Goal: Information Seeking & Learning: Learn about a topic

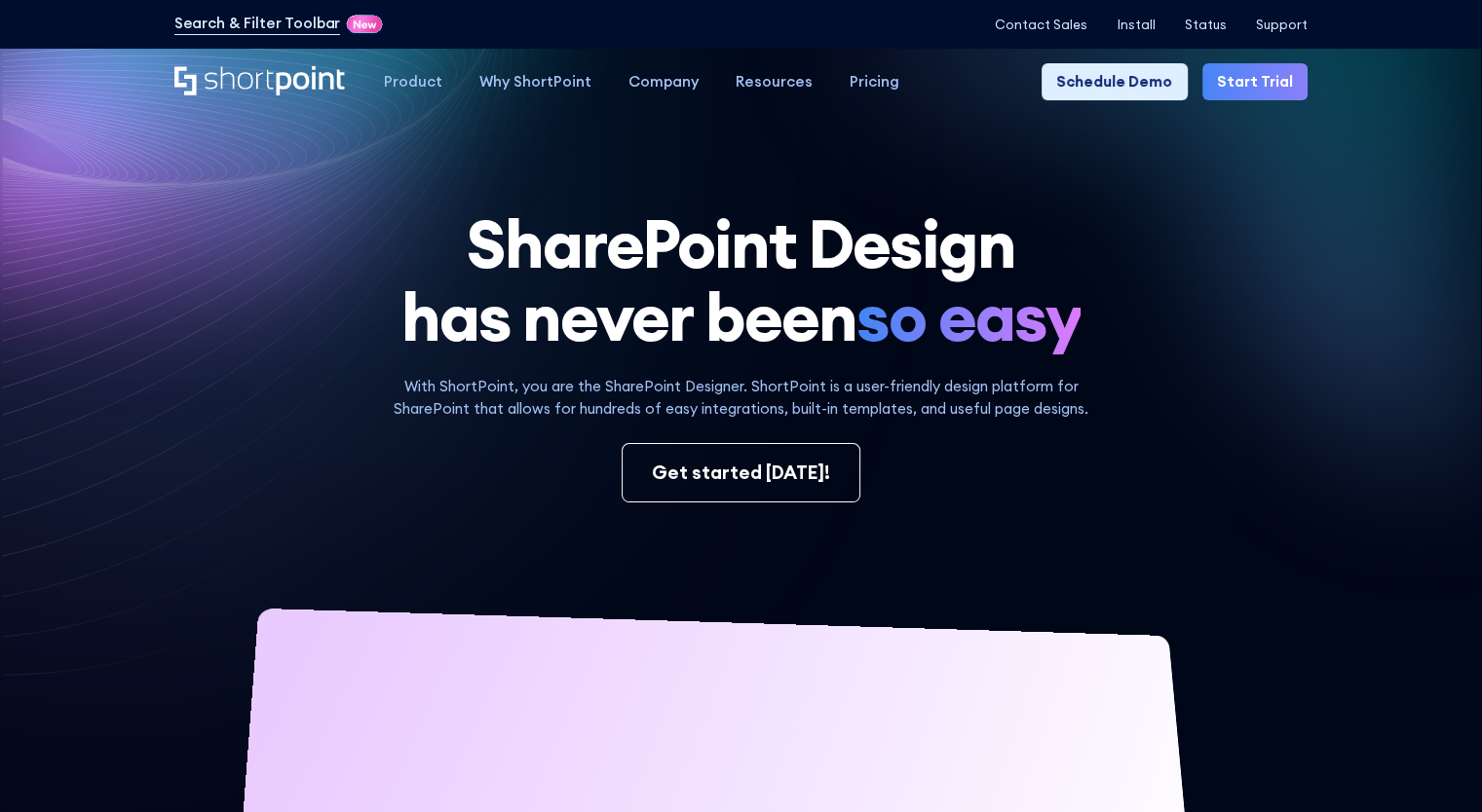
click at [1219, 334] on h1 "SharePoint Design has never been so easy" at bounding box center [741, 281] width 1134 height 147
drag, startPoint x: 1278, startPoint y: 379, endPoint x: 826, endPoint y: 13, distance: 581.6
click at [1278, 376] on div "SharePoint Design has never been so easy With ShortPoint, you are the SharePoin…" at bounding box center [741, 692] width 1134 height 969
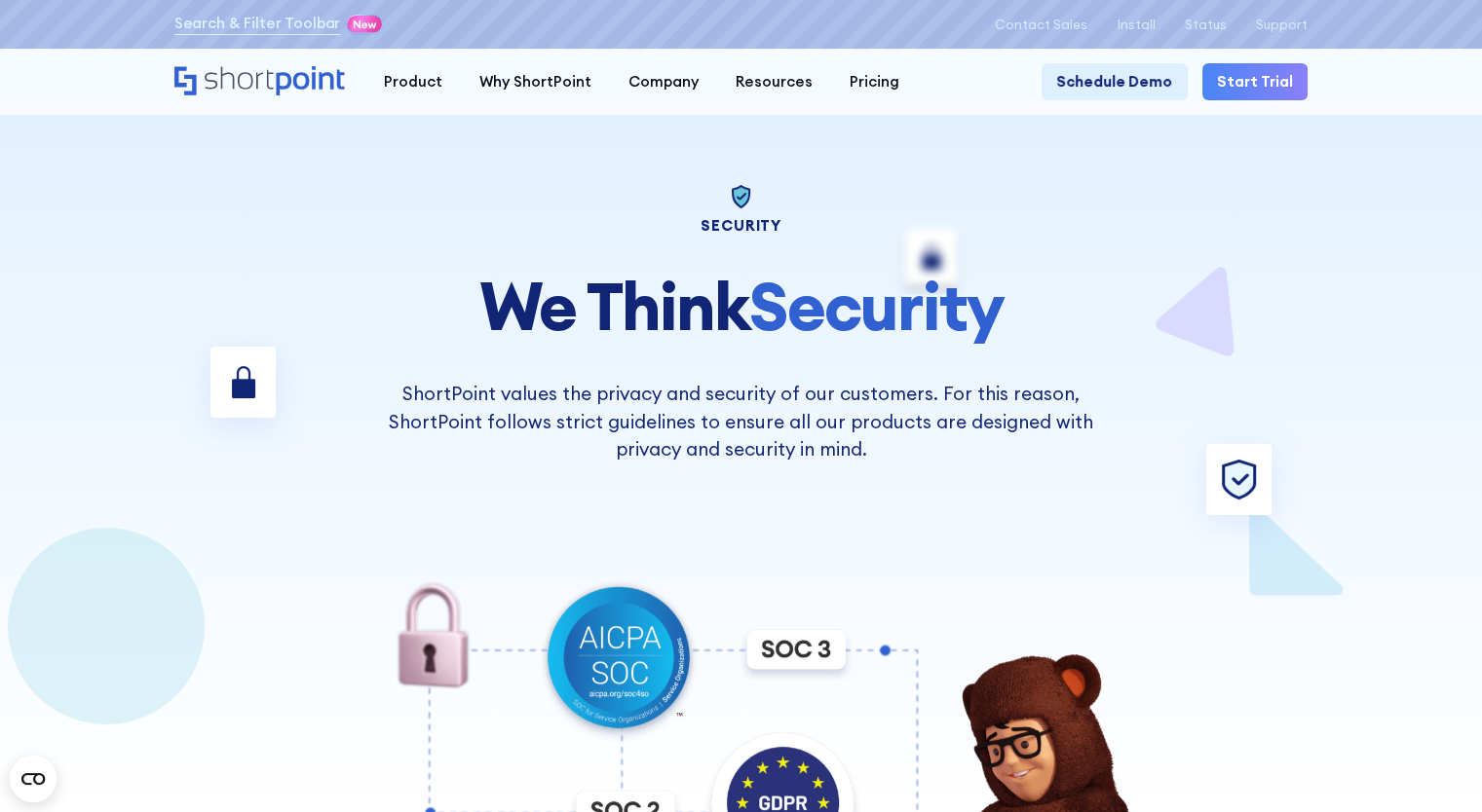
click at [918, 309] on span "Security" at bounding box center [876, 306] width 255 height 84
click at [1059, 454] on p "ShortPoint values the privacy and security of our customers. For this reason, S…" at bounding box center [741, 421] width 741 height 84
click at [1256, 487] on div at bounding box center [741, 406] width 1334 height 812
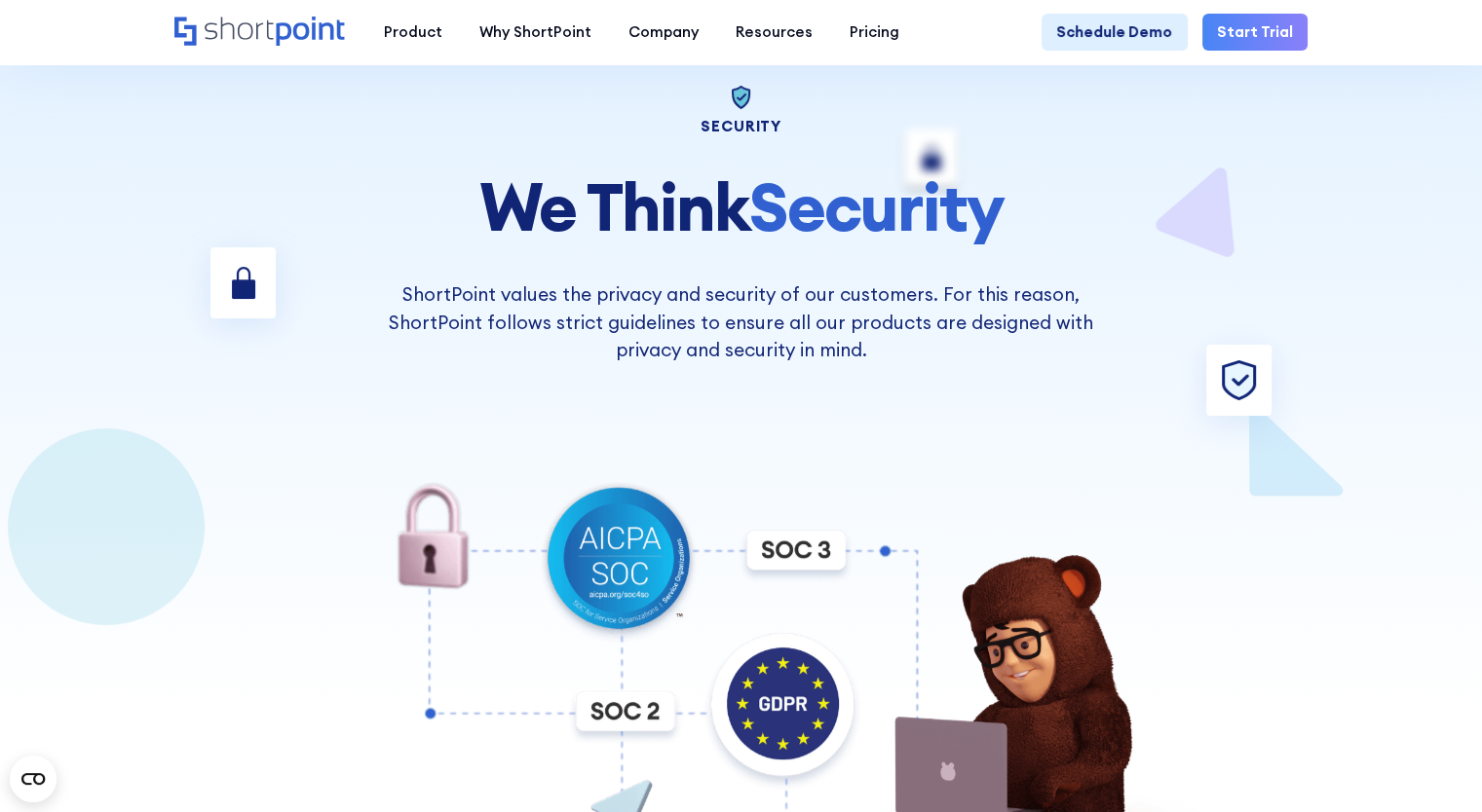
scroll to position [195, 0]
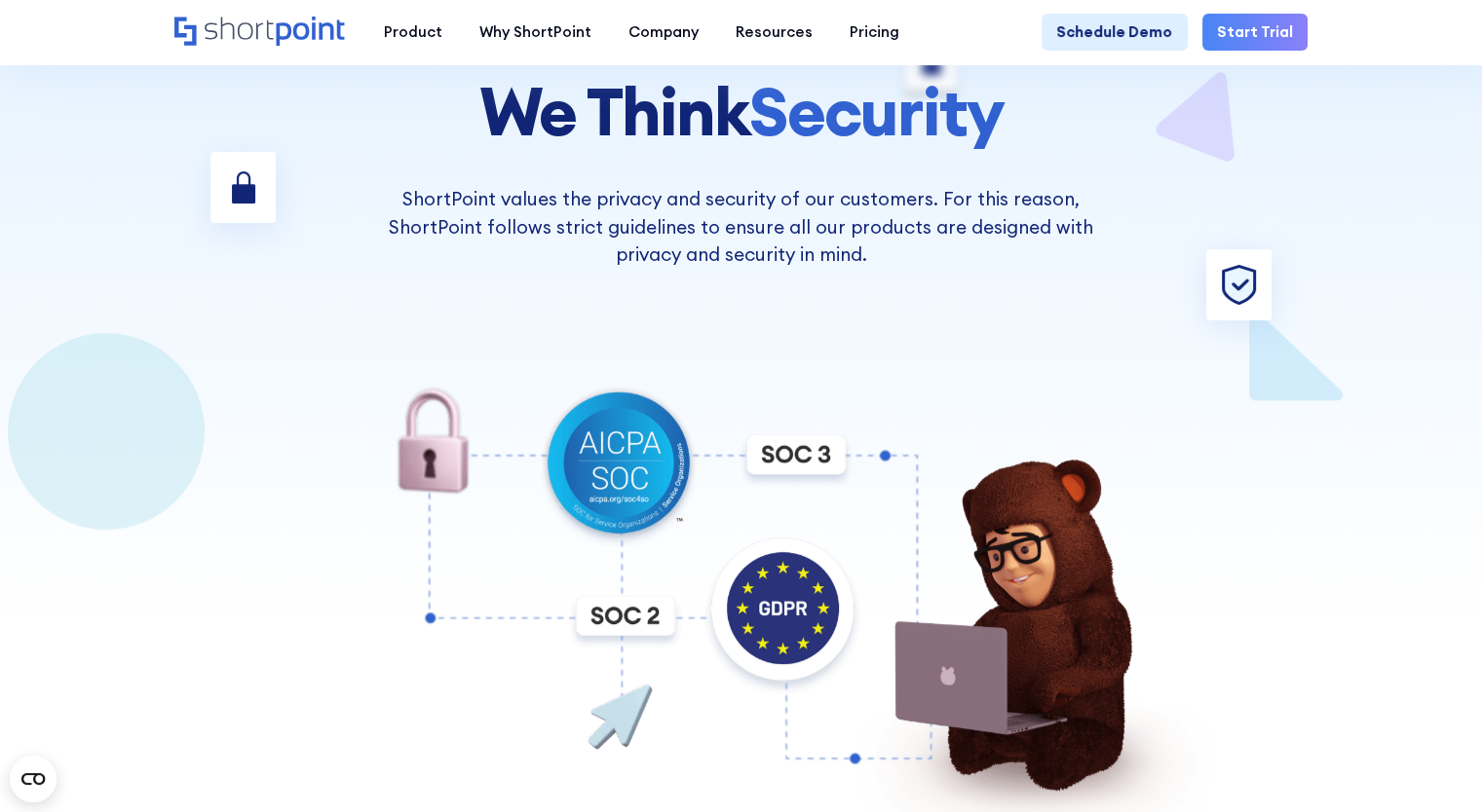
click at [776, 443] on img at bounding box center [741, 600] width 948 height 442
click at [781, 395] on img at bounding box center [741, 600] width 948 height 442
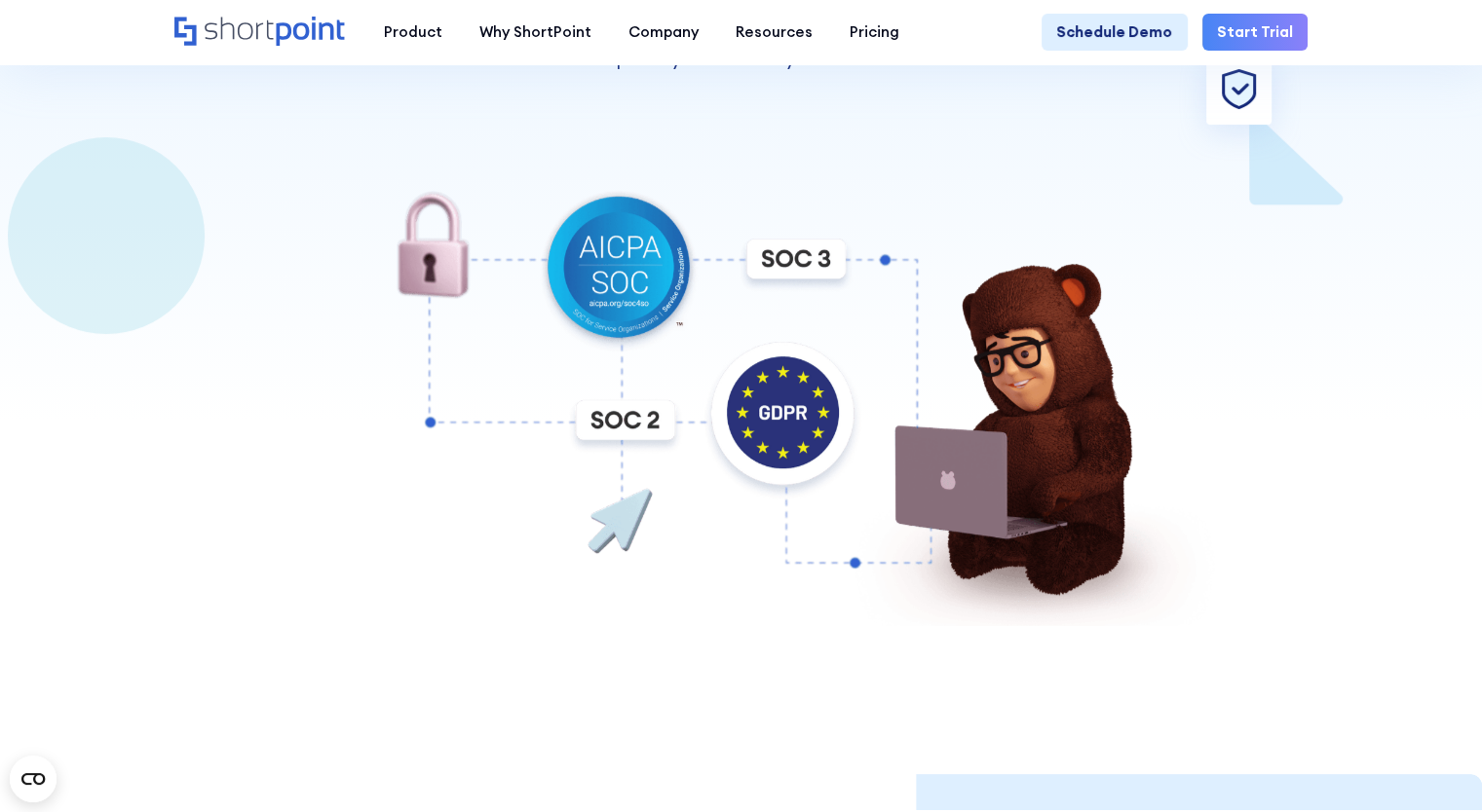
scroll to position [390, 0]
click at [810, 270] on img at bounding box center [741, 406] width 948 height 442
click at [617, 440] on img at bounding box center [741, 406] width 948 height 442
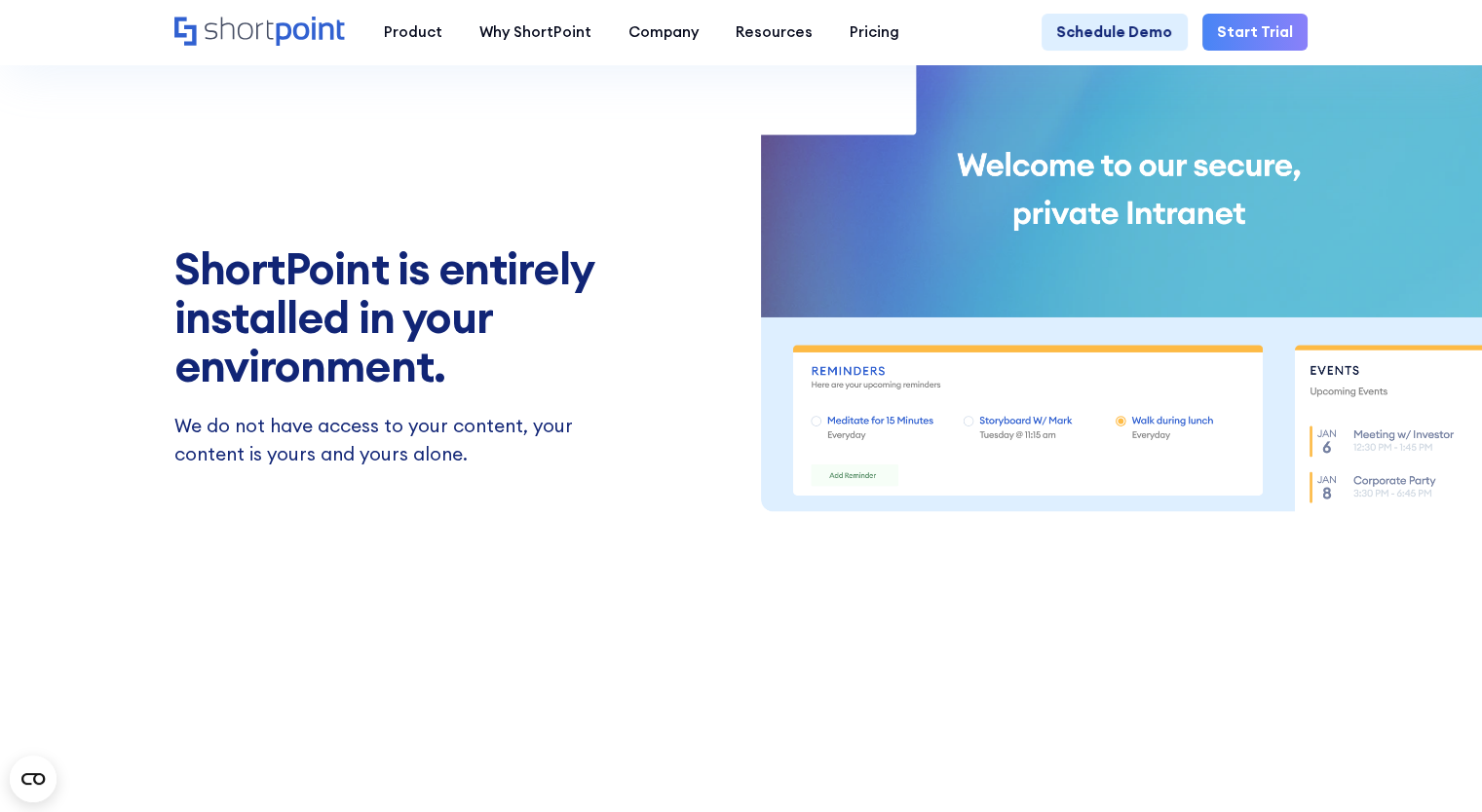
scroll to position [1072, 0]
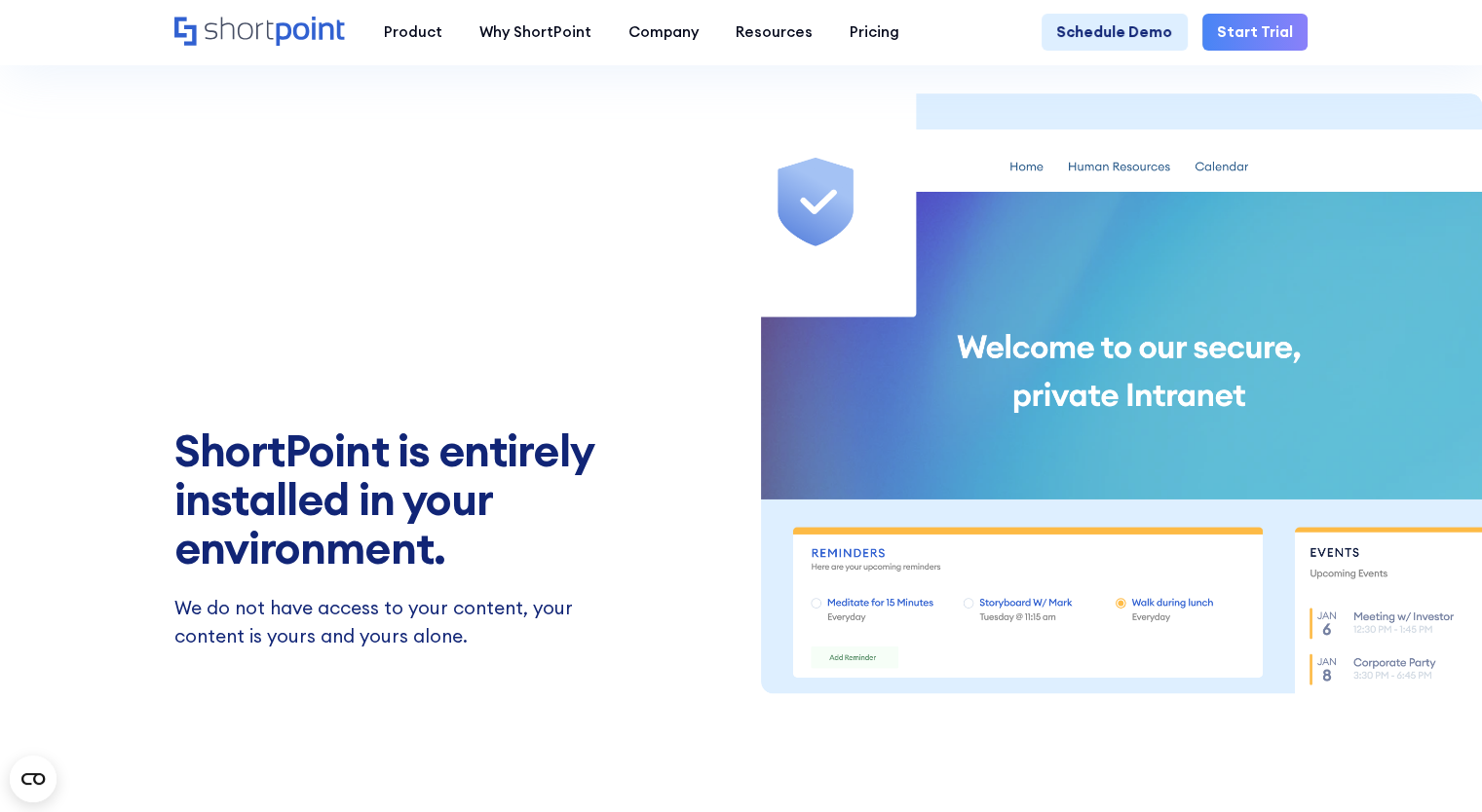
click at [276, 527] on h2 "ShortPoint is entirely installed in your environment." at bounding box center [402, 498] width 454 height 147
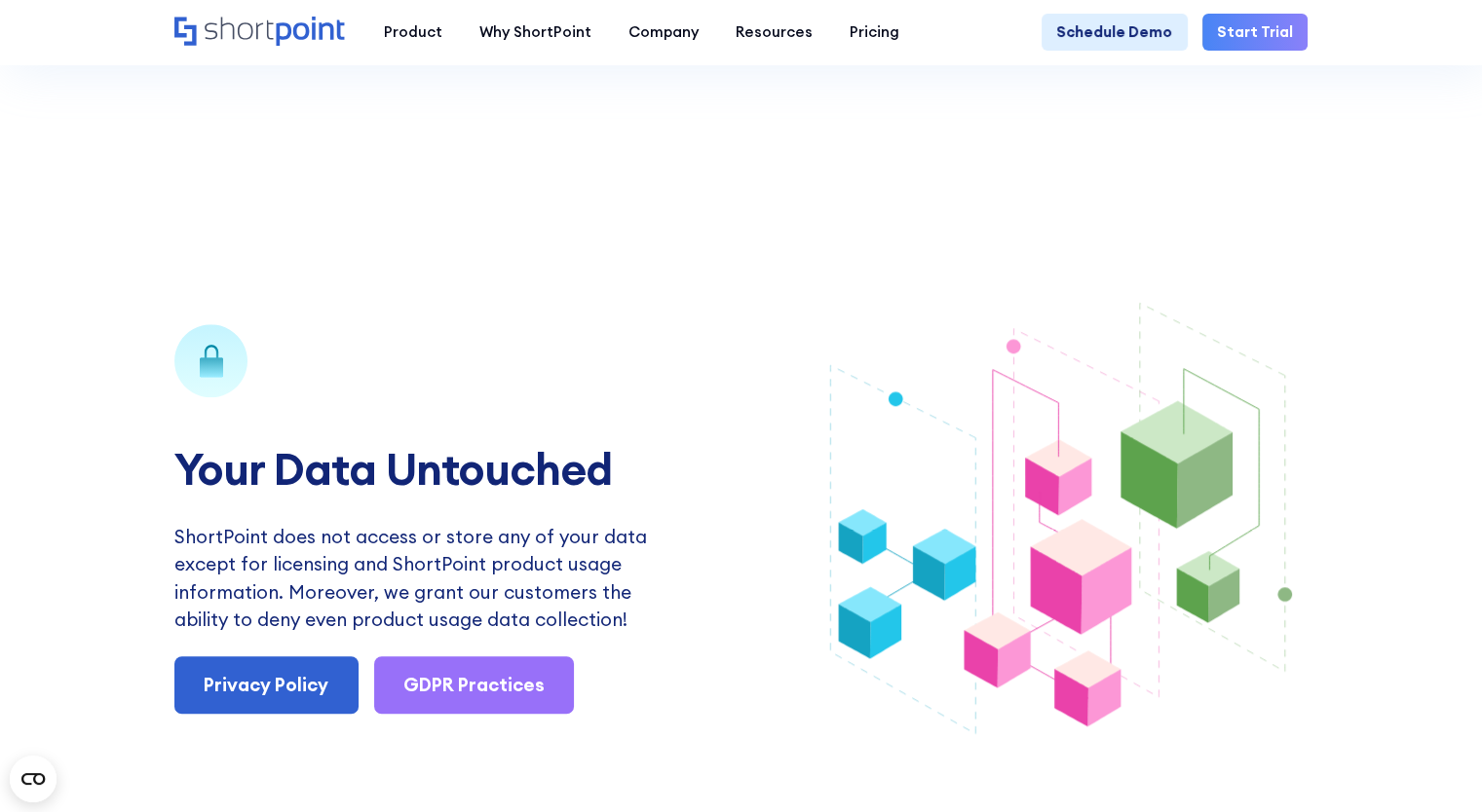
scroll to position [2240, 0]
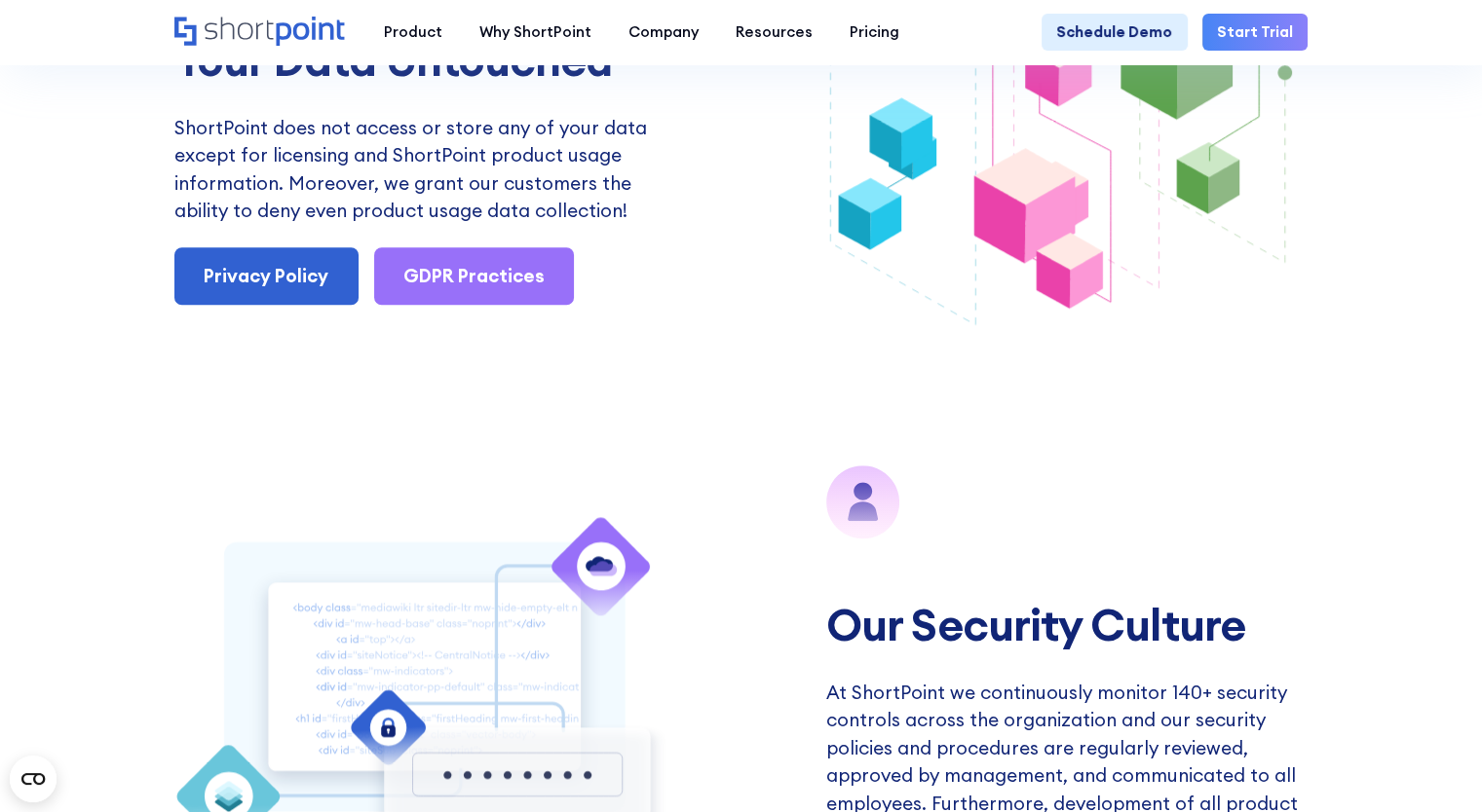
click at [556, 500] on div "Our Security Culture At ShortPoint we continuously monitor 140+ security contro…" at bounding box center [741, 683] width 1134 height 435
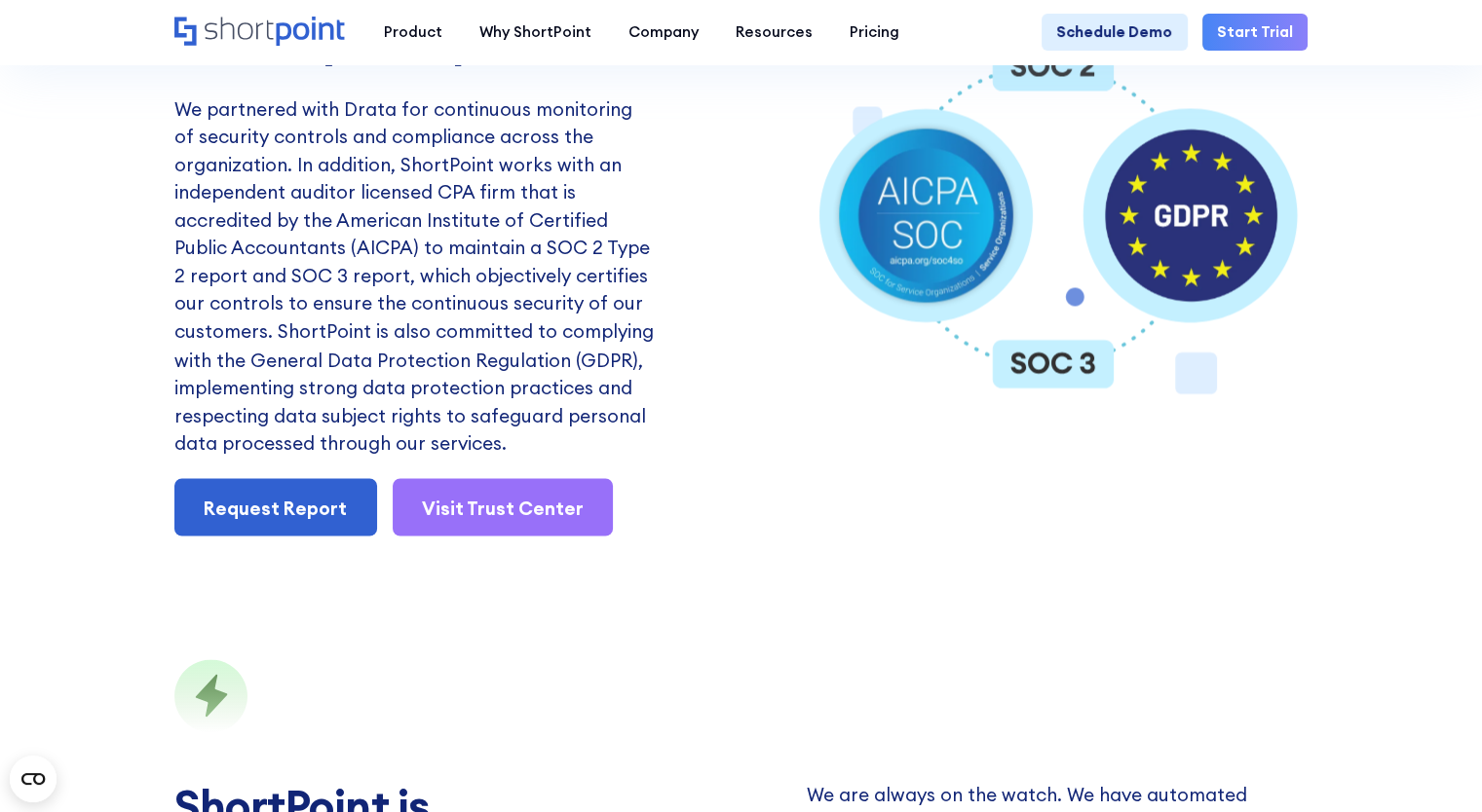
scroll to position [3214, 0]
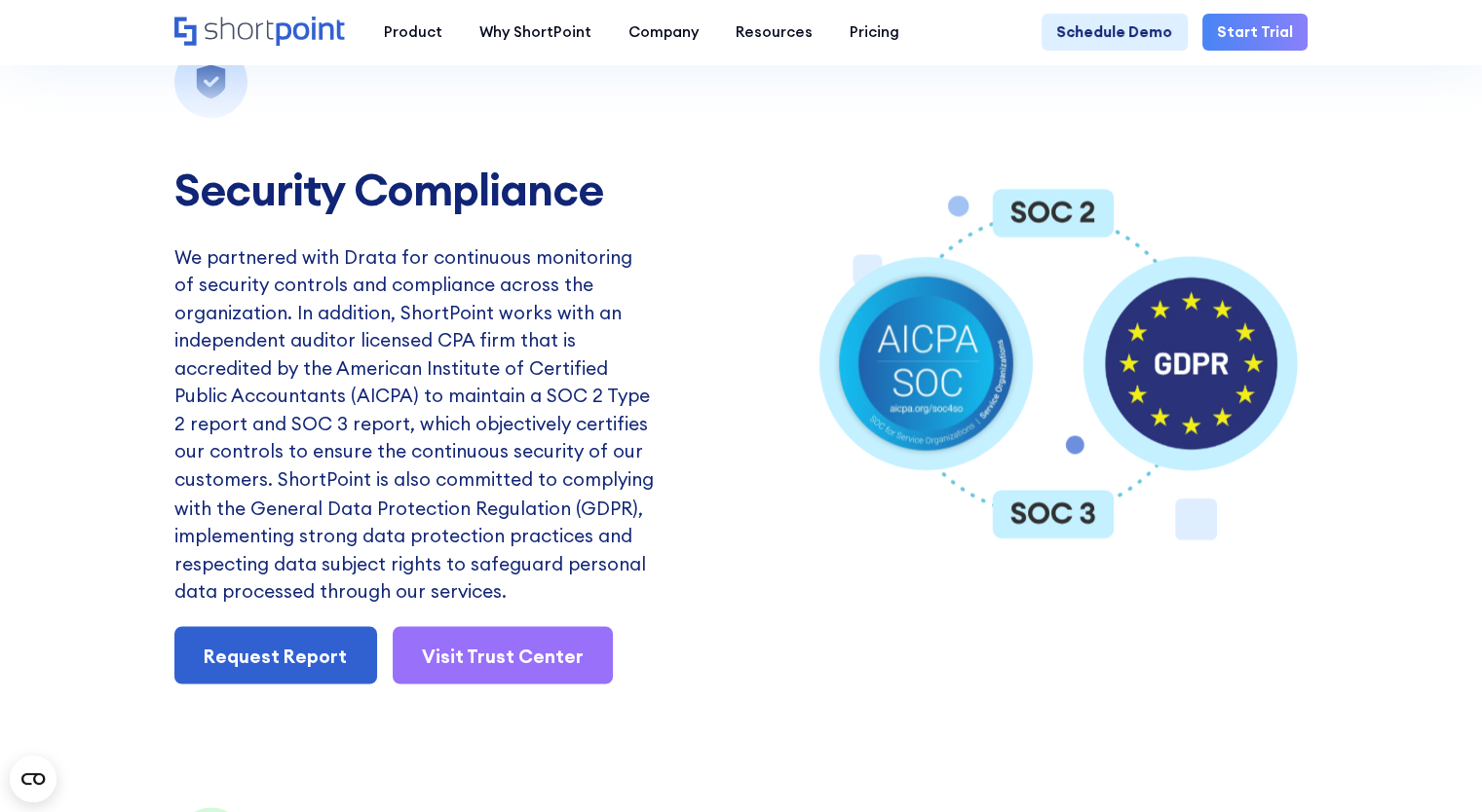
drag, startPoint x: 914, startPoint y: 385, endPoint x: 962, endPoint y: 388, distance: 48.1
click at [921, 388] on image "Animation of security compliance" at bounding box center [925, 363] width 189 height 189
drag, startPoint x: 1228, startPoint y: 393, endPoint x: 1121, endPoint y: 523, distance: 168.4
click at [1228, 395] on image "Animation of security compliance" at bounding box center [1190, 363] width 177 height 179
drag, startPoint x: 1106, startPoint y: 555, endPoint x: 1064, endPoint y: 554, distance: 42.0
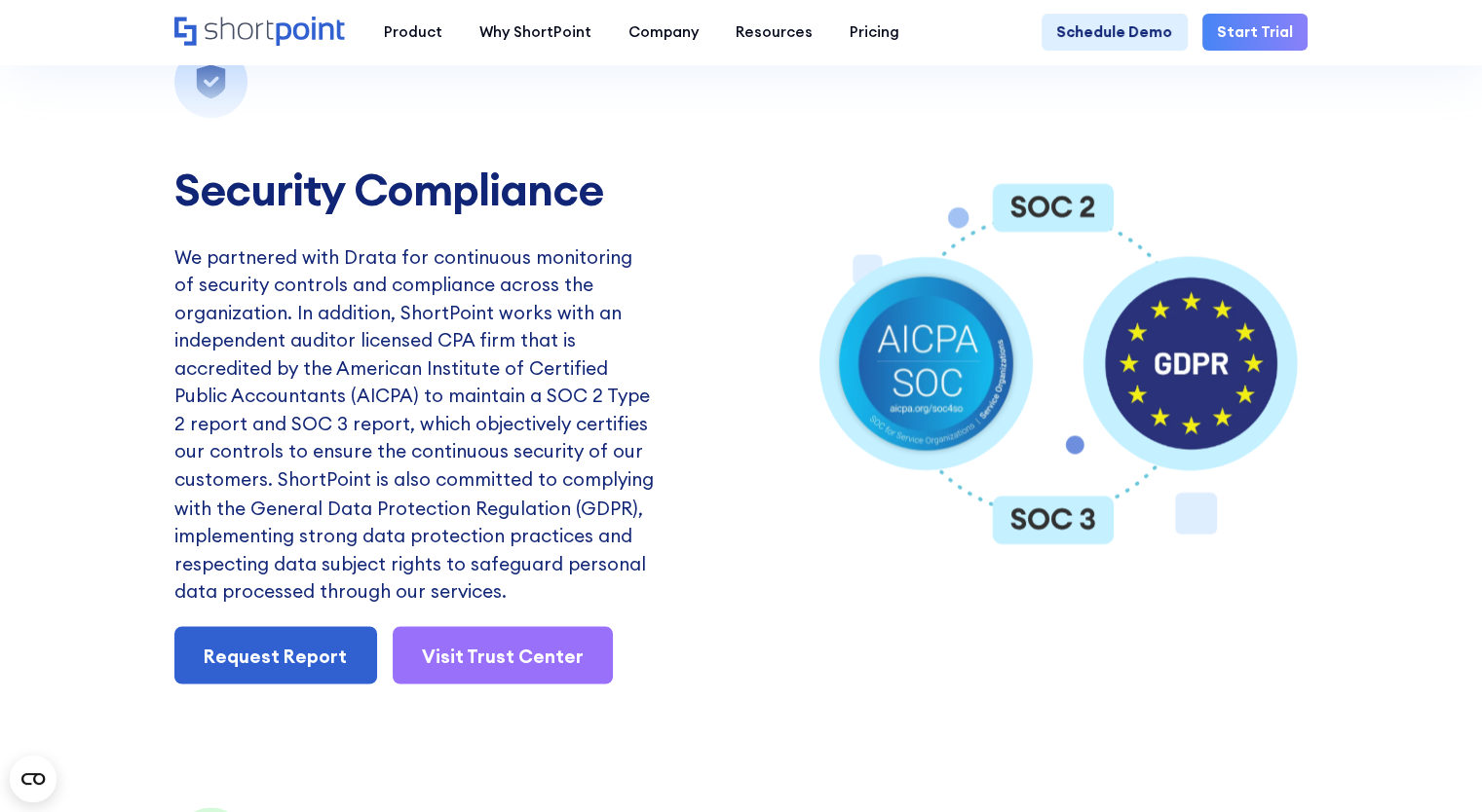
click at [1106, 544] on icon "Animation of security compliance" at bounding box center [1053, 519] width 121 height 49
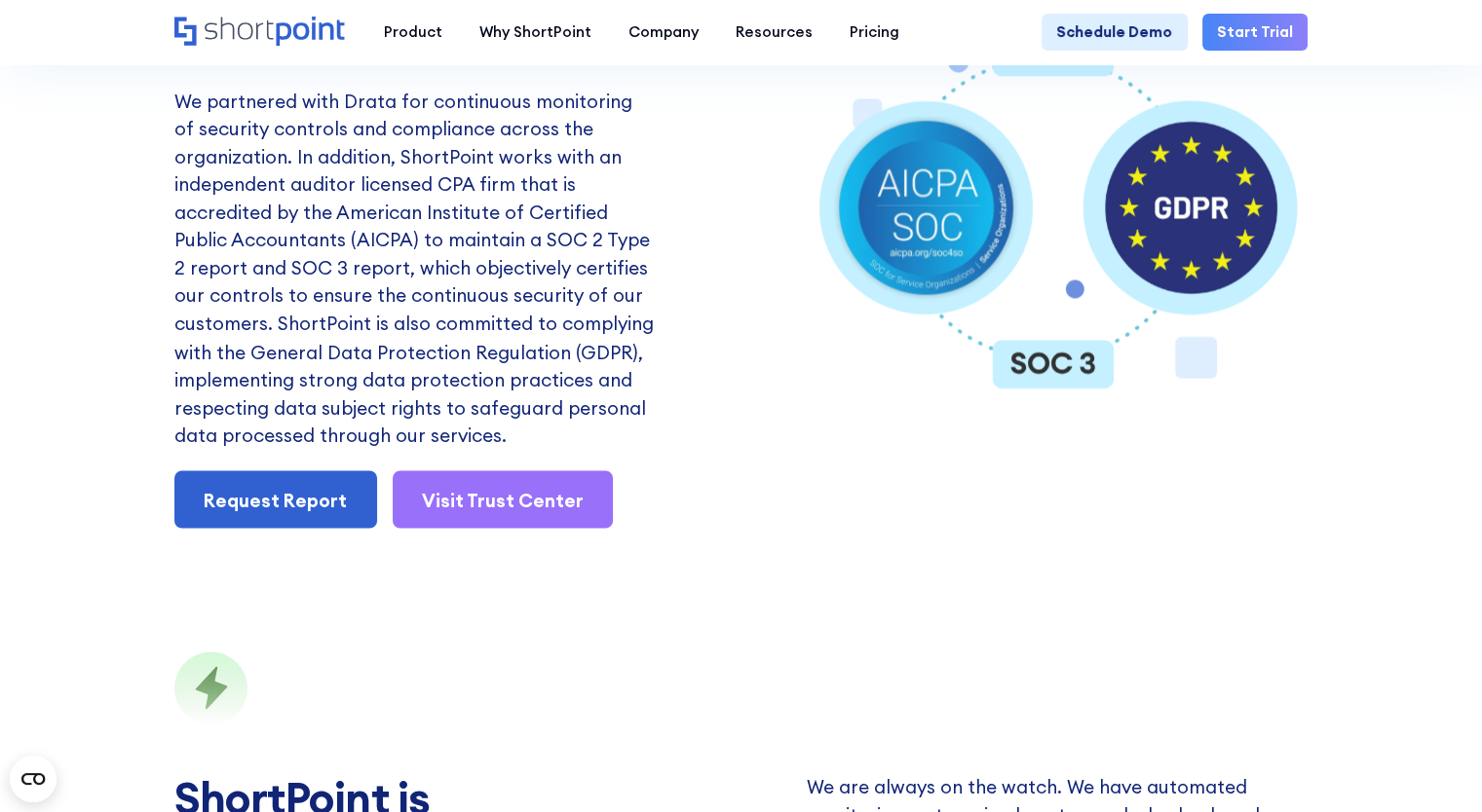
scroll to position [3507, 0]
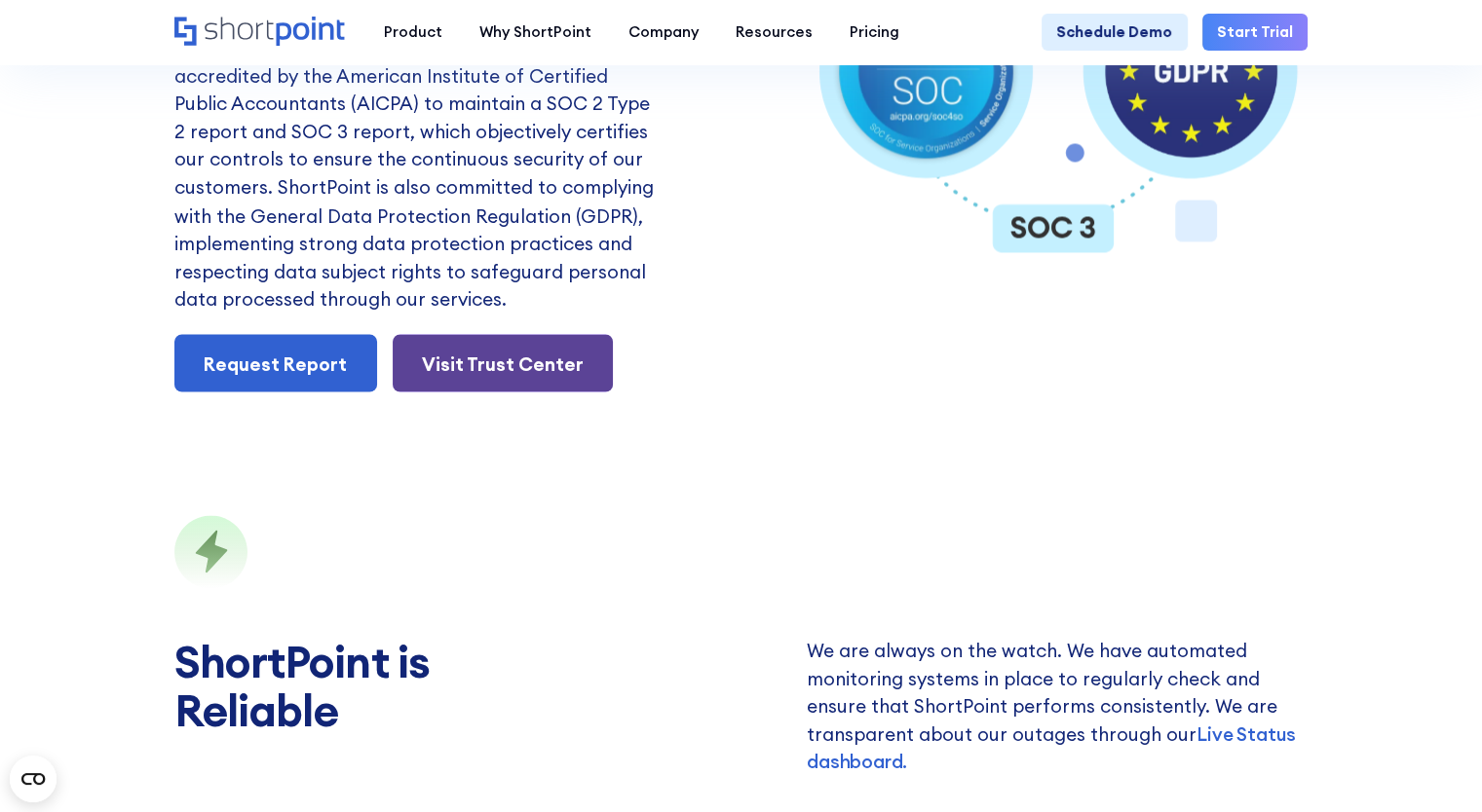
click at [532, 392] on link "Visit Trust Center" at bounding box center [503, 364] width 221 height 58
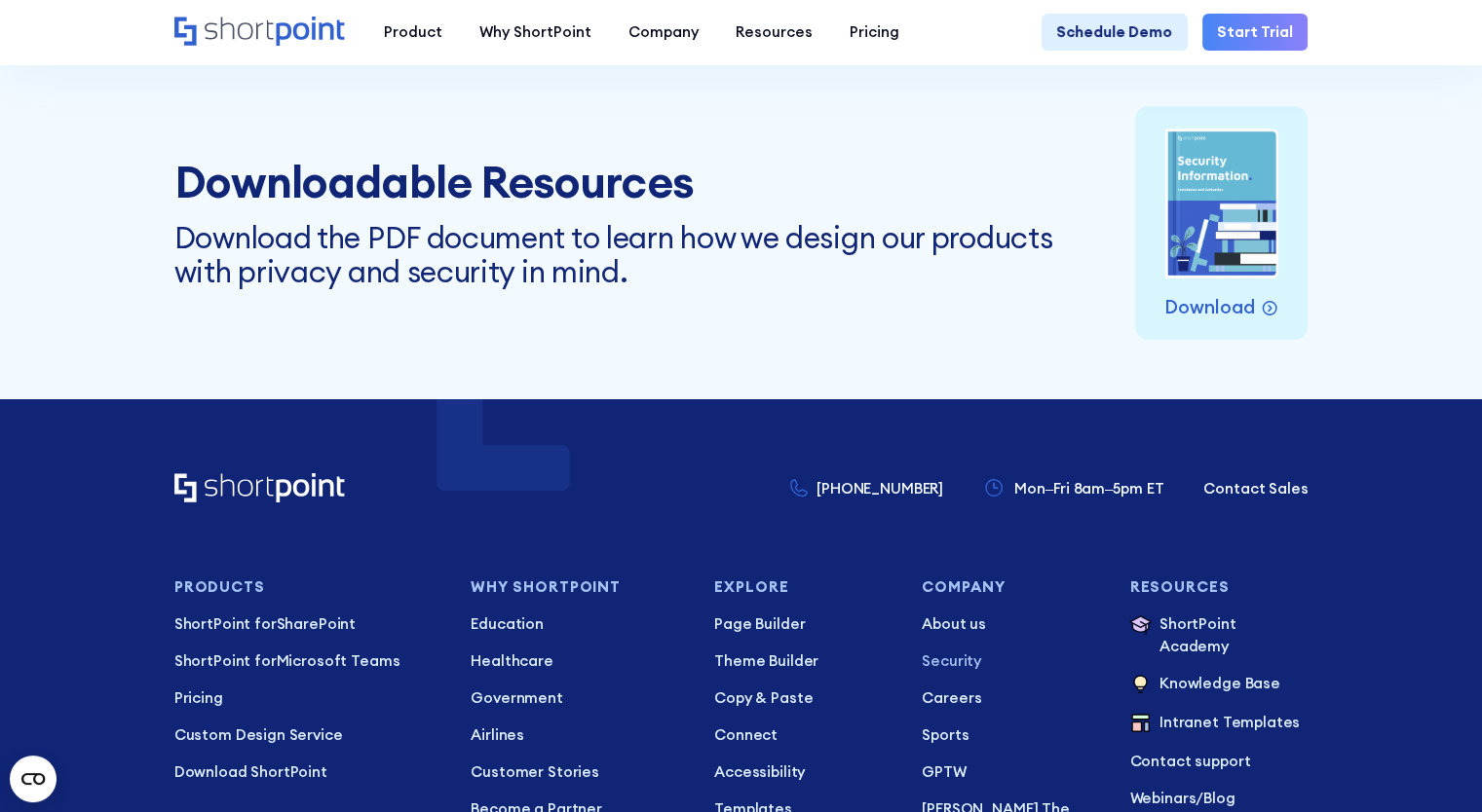
scroll to position [7110, 0]
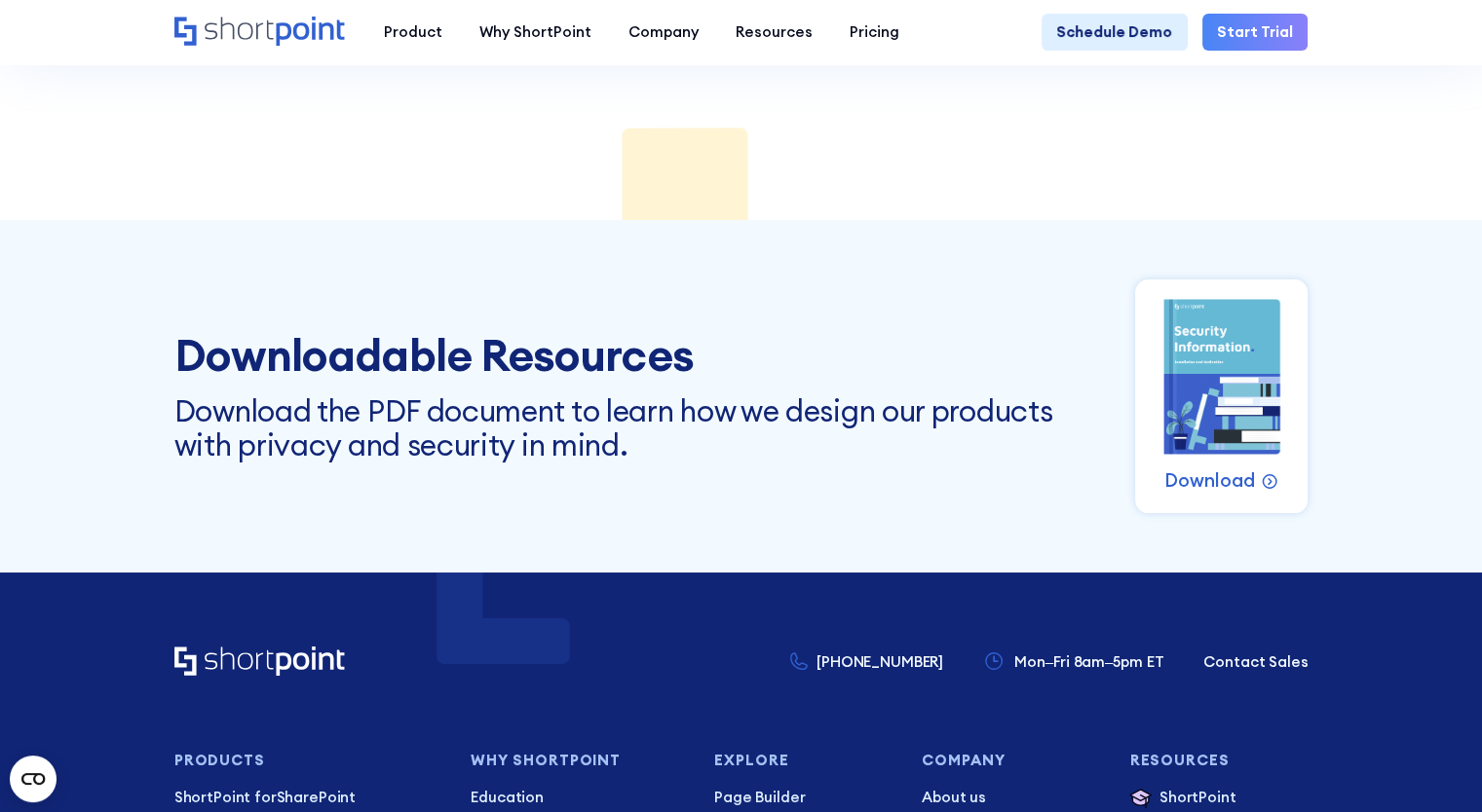
click at [1299, 468] on div "Download" at bounding box center [1222, 397] width 174 height 234
click at [1255, 494] on p "Download" at bounding box center [1209, 480] width 91 height 28
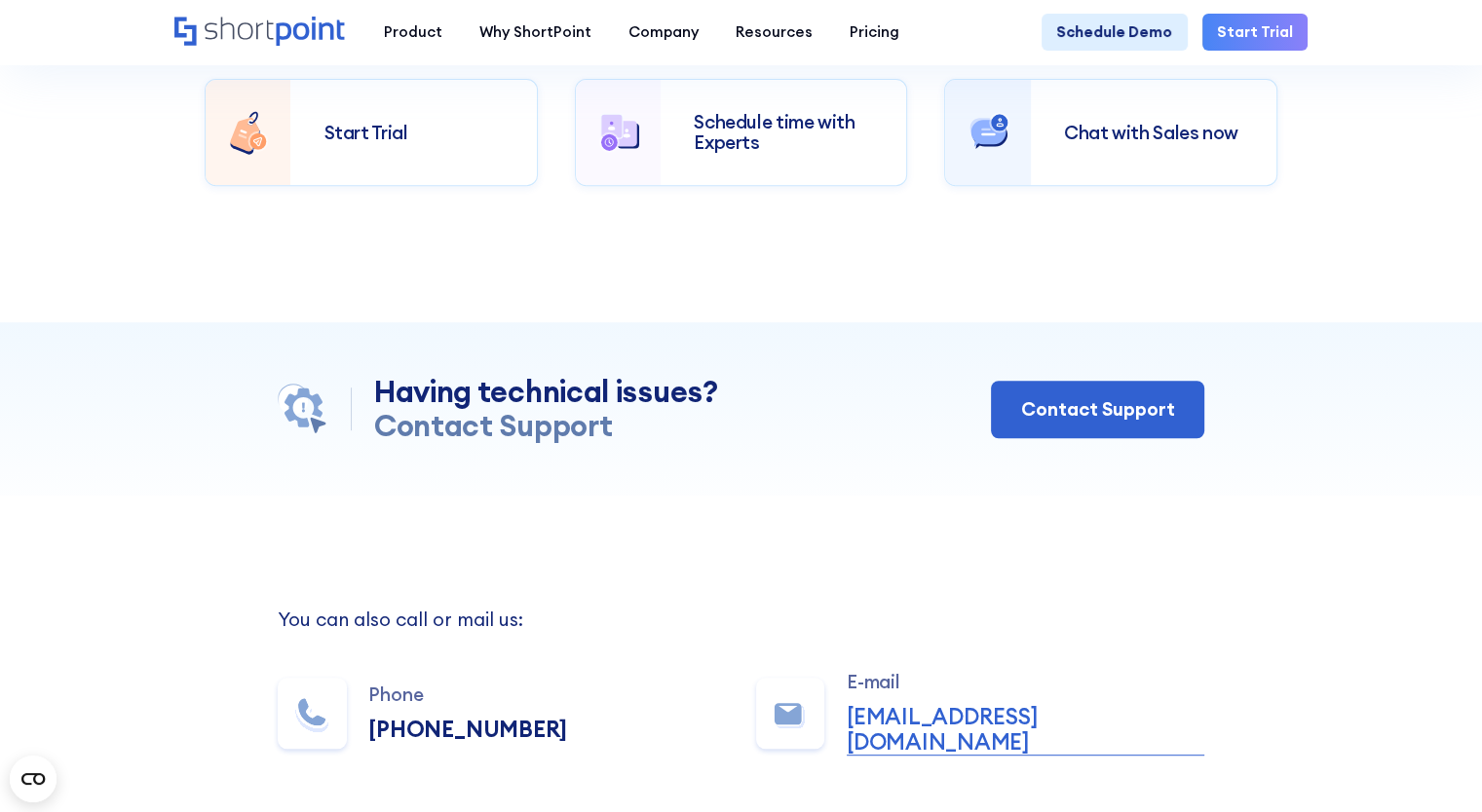
scroll to position [877, 0]
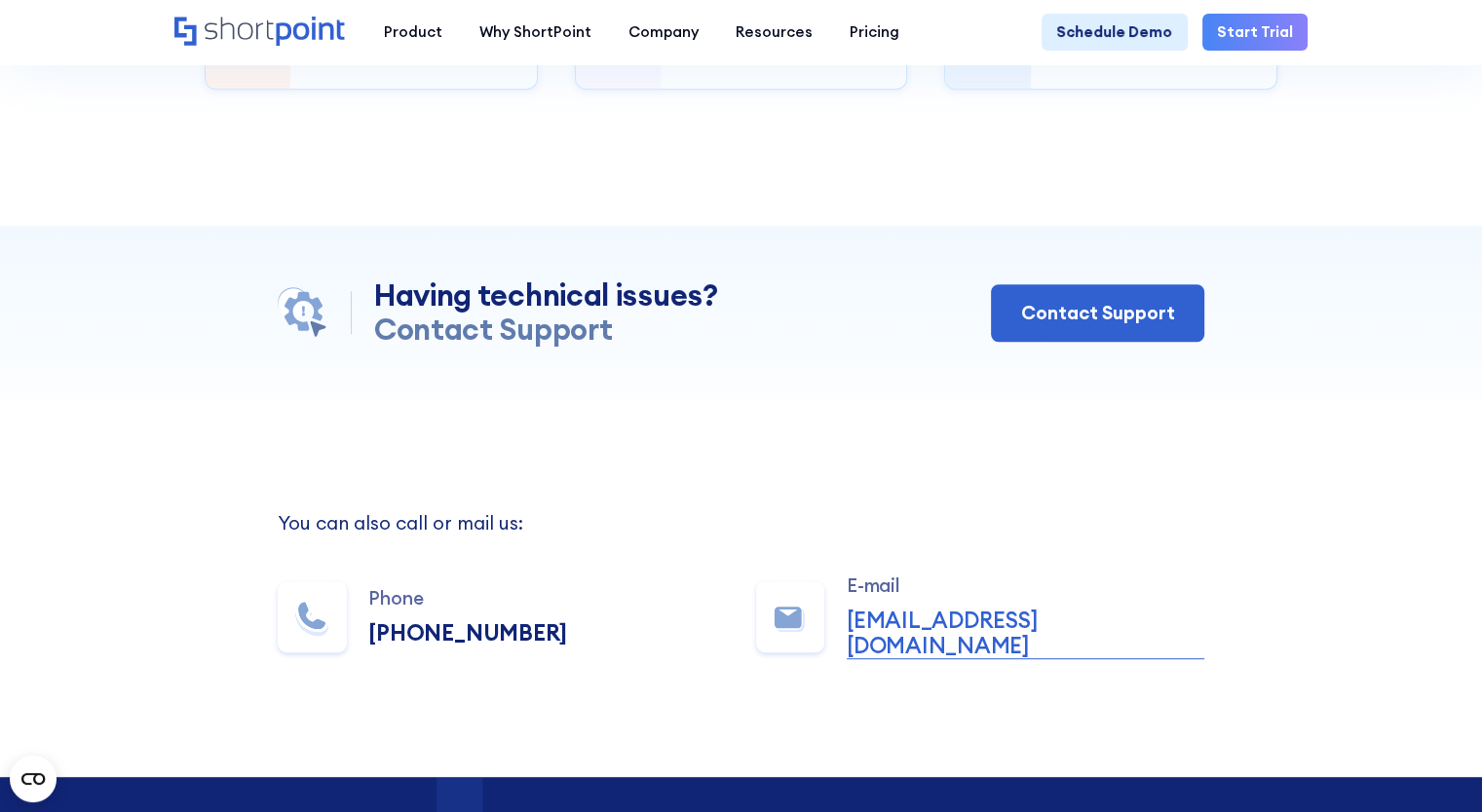
drag, startPoint x: 663, startPoint y: 702, endPoint x: 556, endPoint y: 648, distance: 119.9
click at [663, 702] on section "You can also call or mail us: Phone +1 734-333-7181 E-mail sales@shortpoint.com" at bounding box center [741, 588] width 1482 height 378
drag, startPoint x: 618, startPoint y: 527, endPoint x: 705, endPoint y: 628, distance: 133.3
click at [621, 531] on div "You can also call or mail us:" at bounding box center [741, 523] width 926 height 19
click at [946, 755] on section "You can also call or mail us: Phone +1 734-333-7181 E-mail sales@shortpoint.com" at bounding box center [741, 588] width 1482 height 378
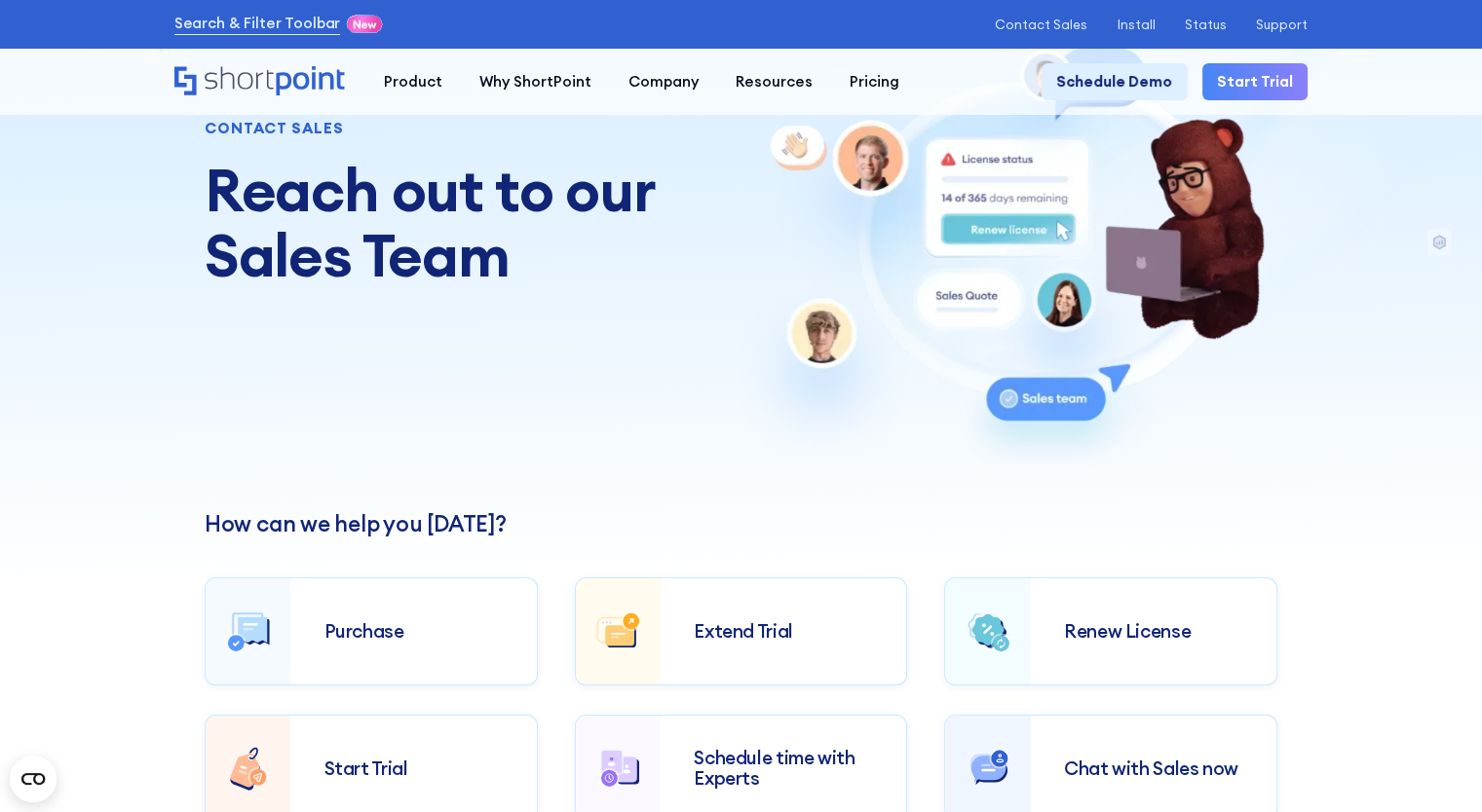
scroll to position [0, 0]
